Goal: Task Accomplishment & Management: Use online tool/utility

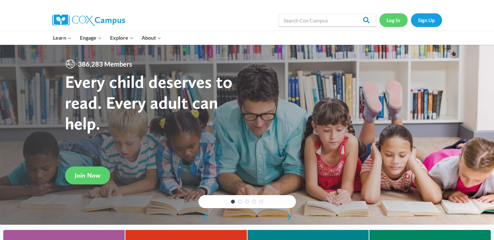
click at [391, 20] on link "Log In" at bounding box center [393, 19] width 28 height 13
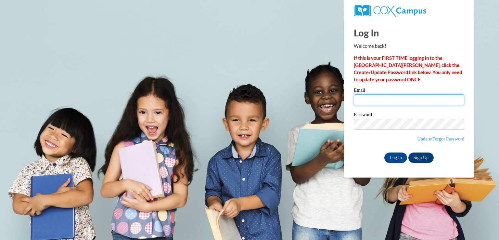
click at [394, 103] on input "Email" at bounding box center [409, 99] width 110 height 11
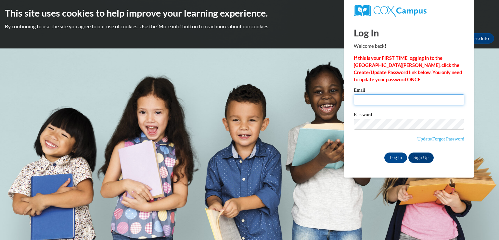
type input "[EMAIL_ADDRESS][DOMAIN_NAME]"
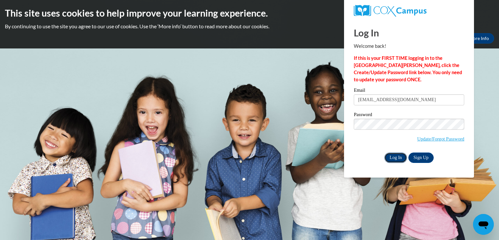
click at [396, 156] on input "Log In" at bounding box center [395, 157] width 23 height 10
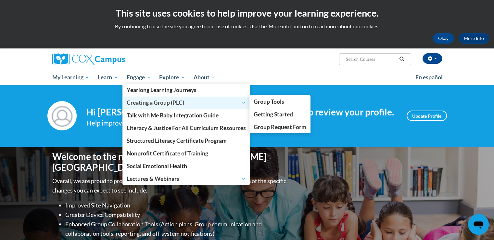
click at [155, 103] on span "Creating a Group (PLC)" at bounding box center [186, 103] width 119 height 8
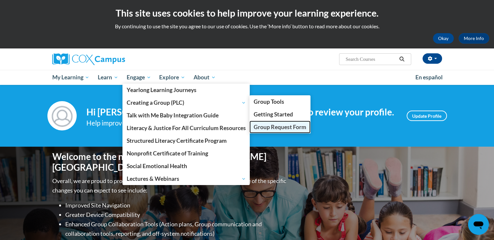
click at [277, 122] on link "Group Request Form" at bounding box center [279, 127] width 61 height 13
